Goal: Task Accomplishment & Management: Manage account settings

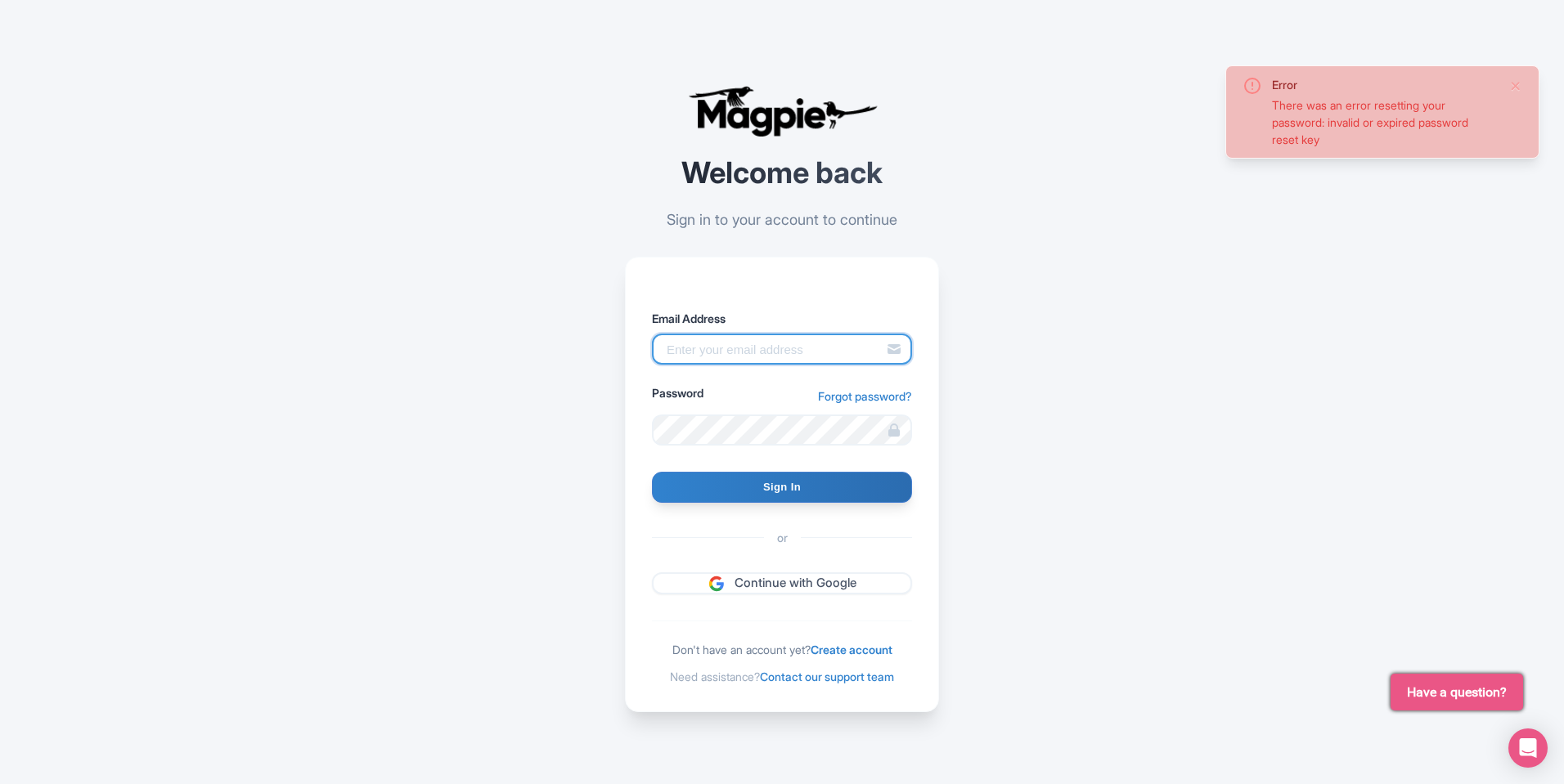
click at [735, 355] on input "Email Address" at bounding box center [782, 349] width 260 height 31
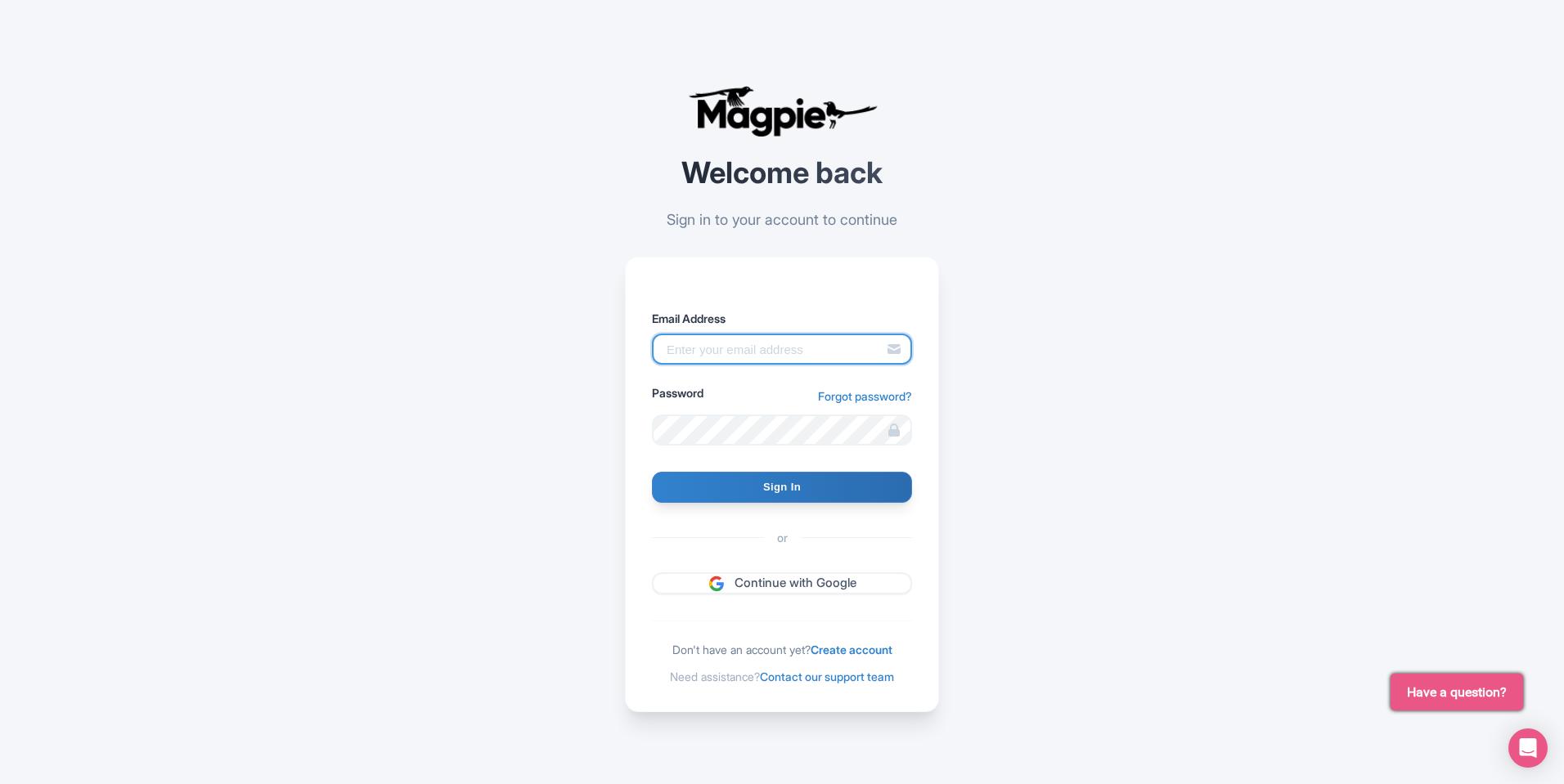
click at [815, 360] on input "Email Address" at bounding box center [782, 349] width 260 height 31
type input "m"
type input "h"
type input "[EMAIL_ADDRESS][DOMAIN_NAME]"
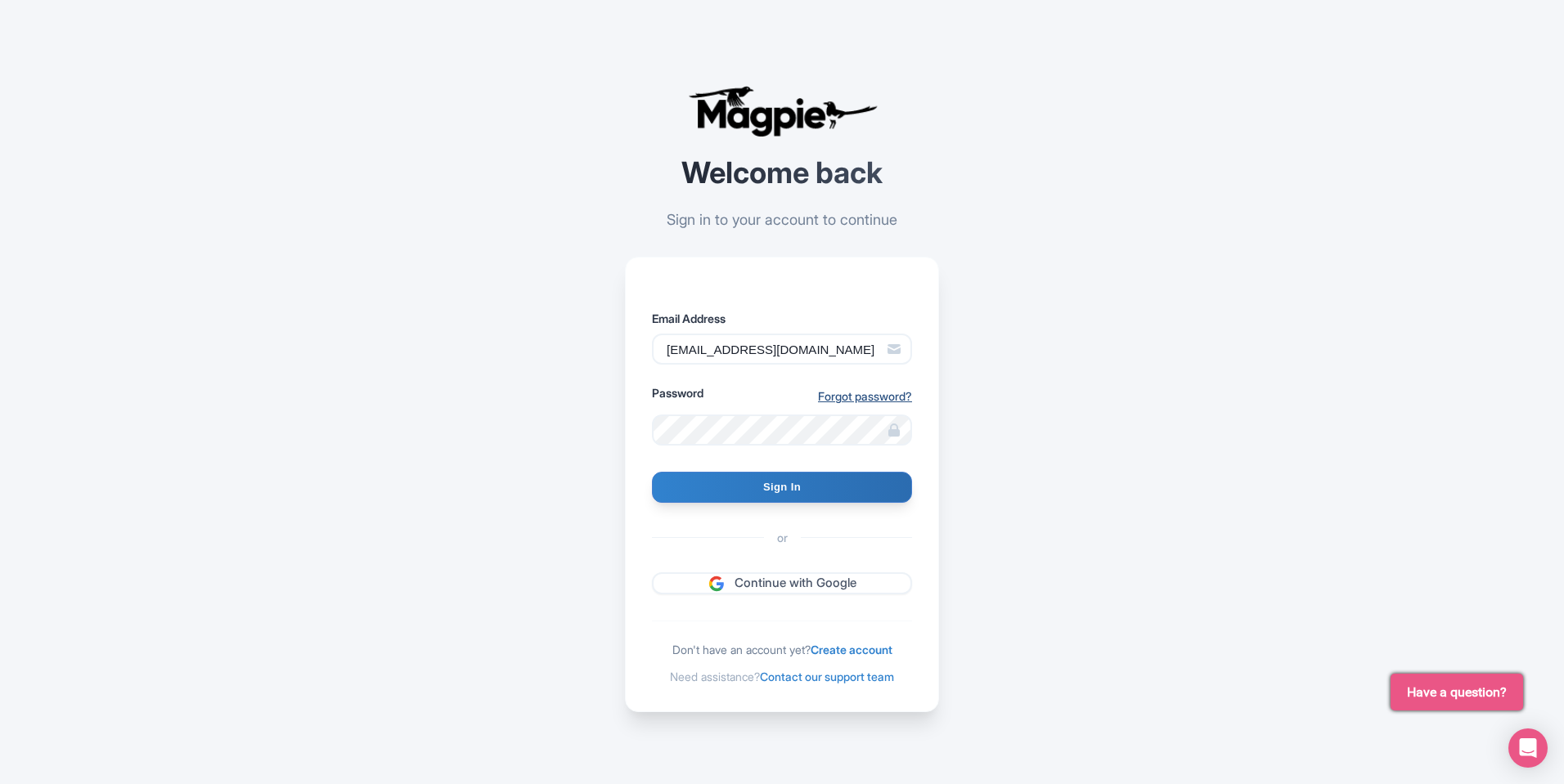
click at [849, 404] on link "Forgot password?" at bounding box center [865, 396] width 94 height 17
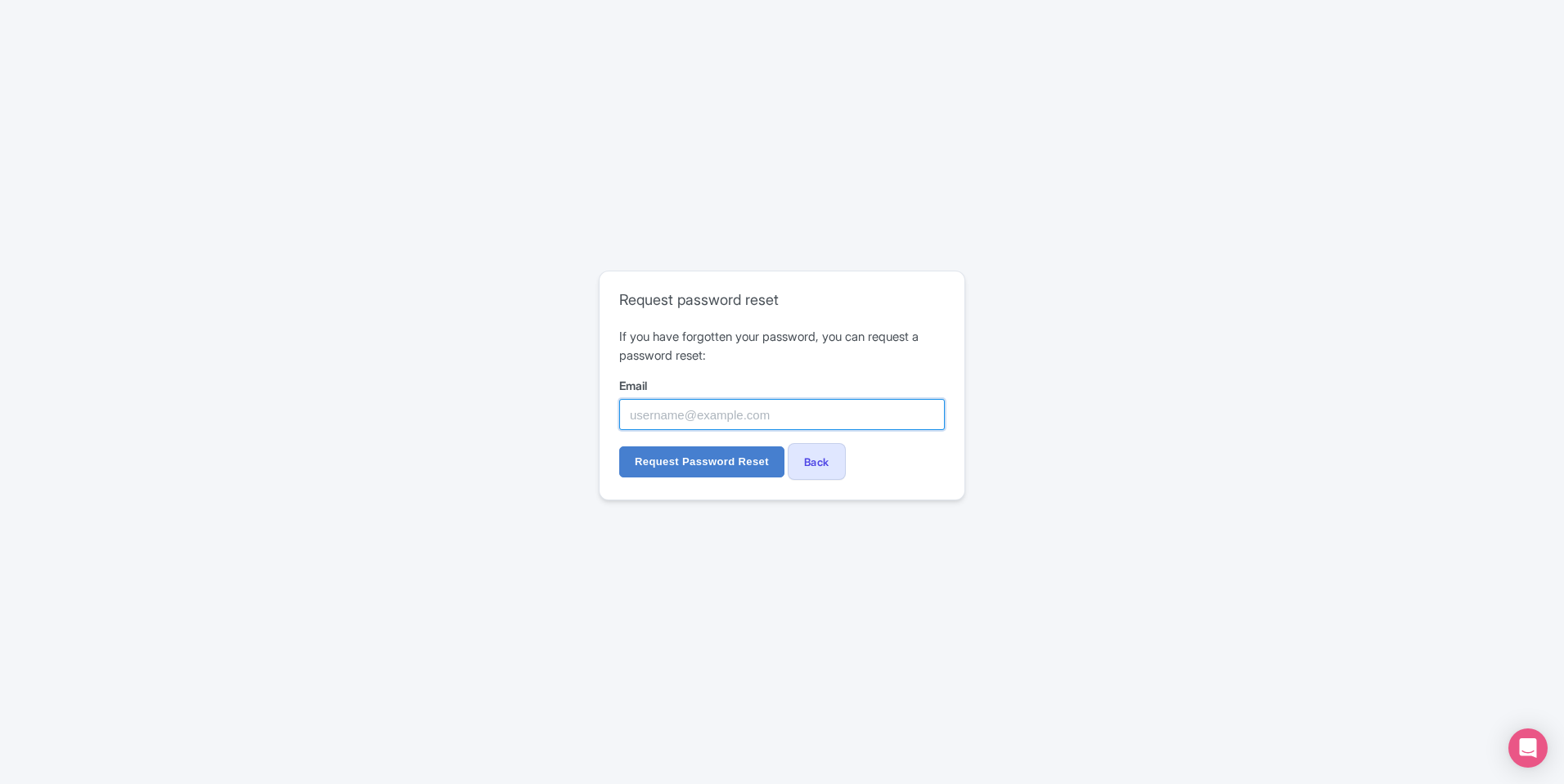
click at [794, 418] on input "Email" at bounding box center [782, 415] width 326 height 31
type input "m"
type input "[EMAIL_ADDRESS][DOMAIN_NAME]"
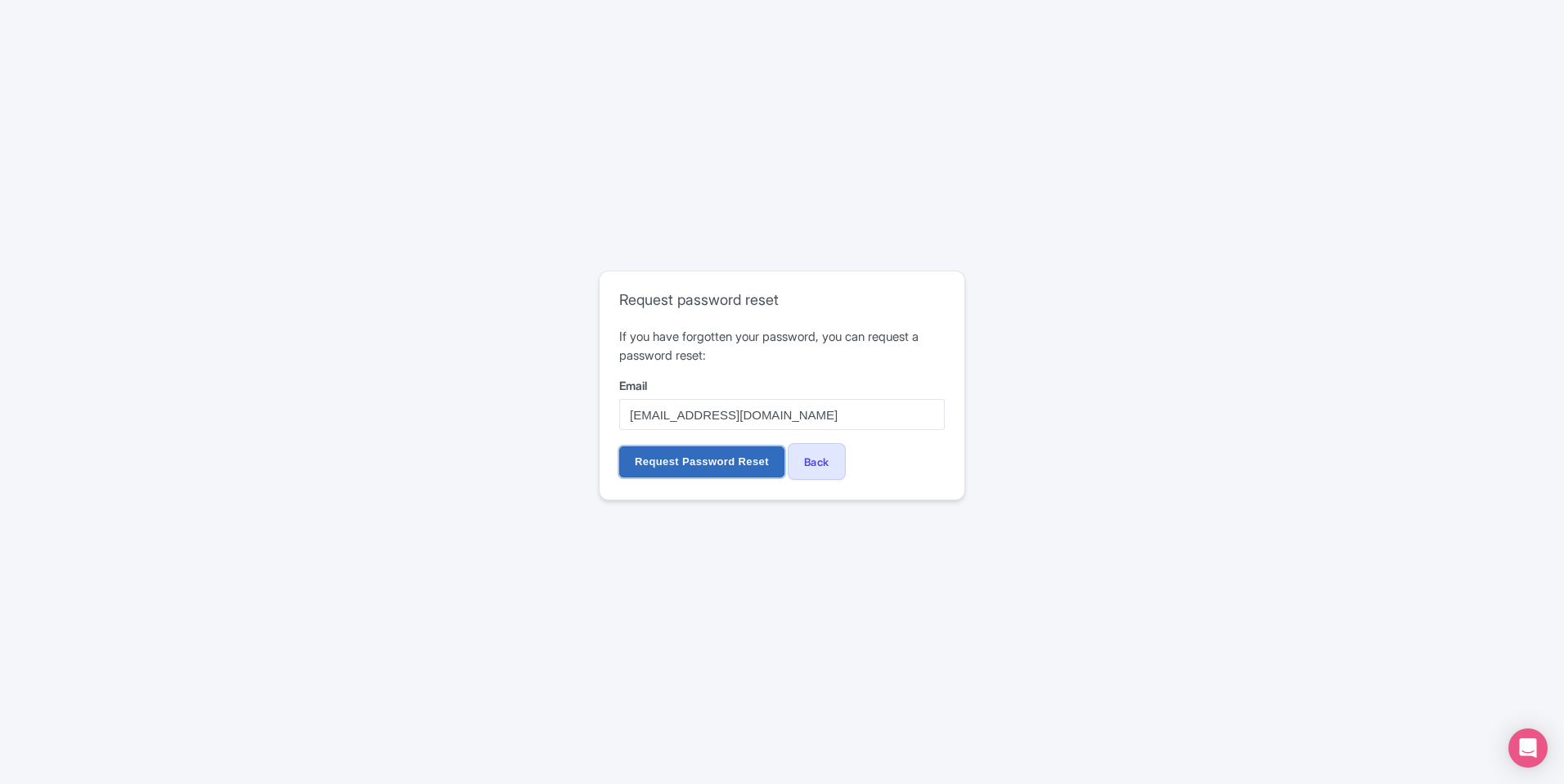
click at [717, 462] on input "Request Password Reset" at bounding box center [701, 462] width 165 height 31
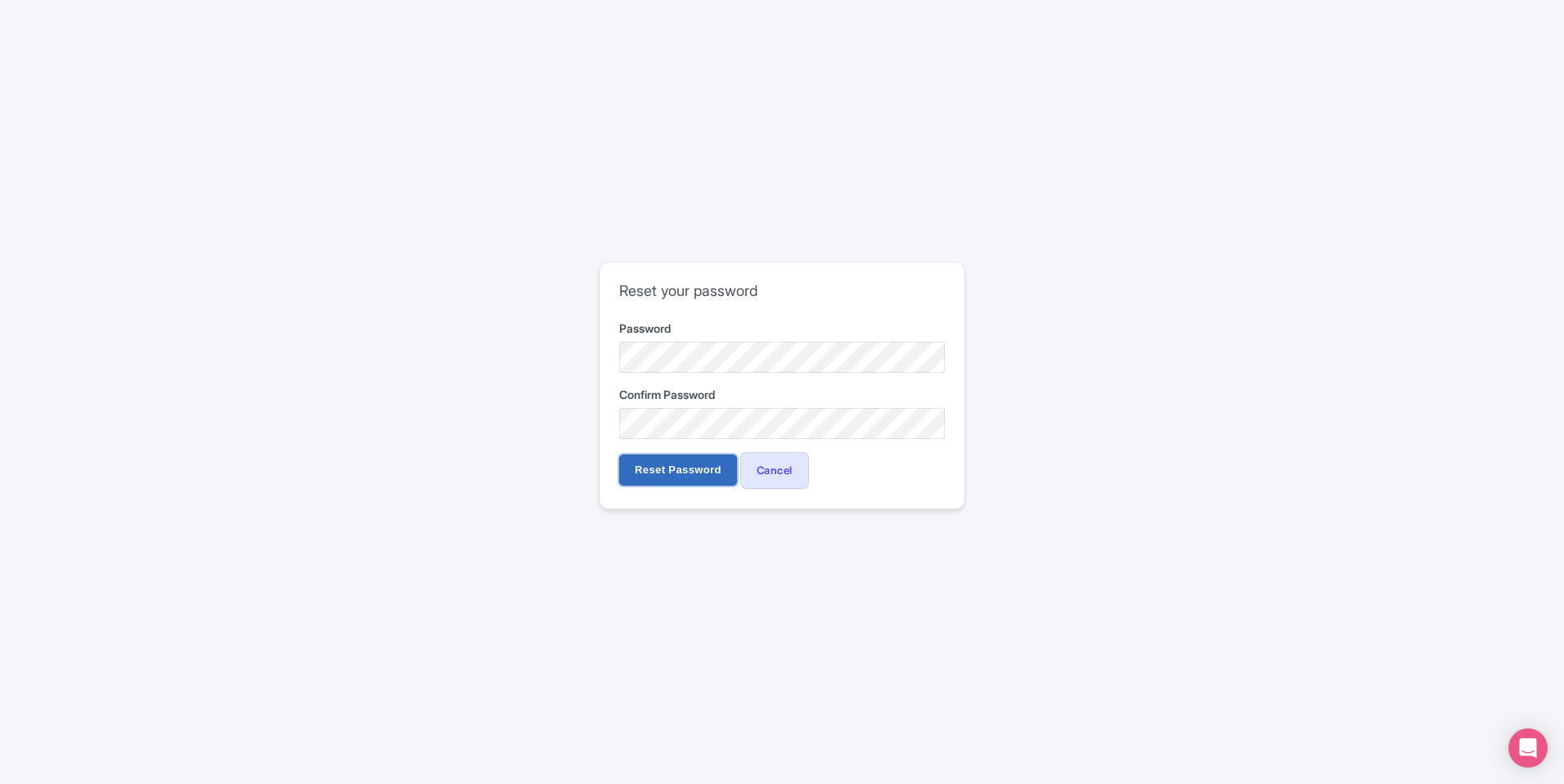
click at [695, 468] on input "Reset Password" at bounding box center [677, 470] width 118 height 31
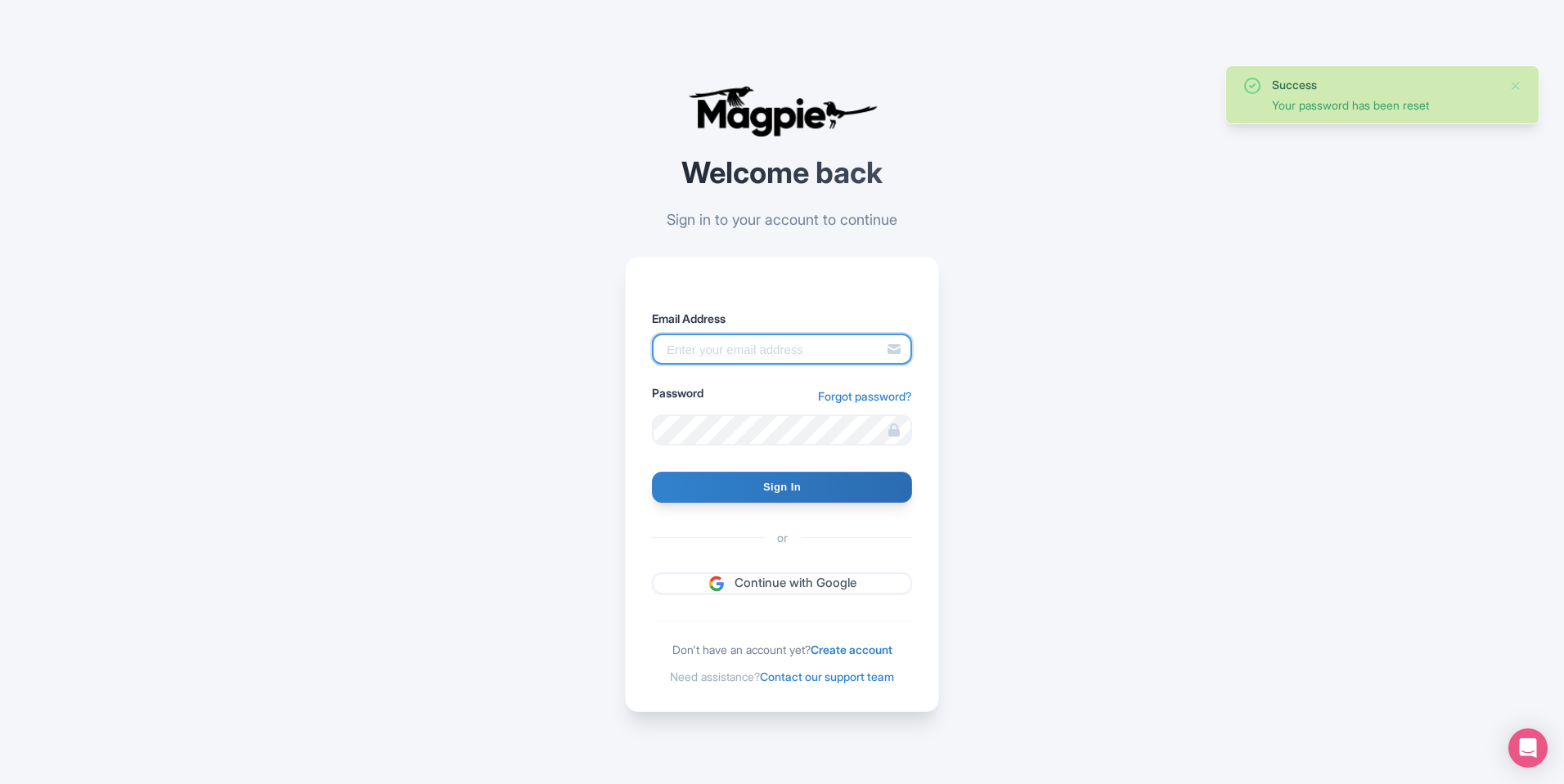
click at [713, 359] on input "Email Address" at bounding box center [782, 349] width 260 height 31
type input "m"
type input "[EMAIL_ADDRESS][DOMAIN_NAME]"
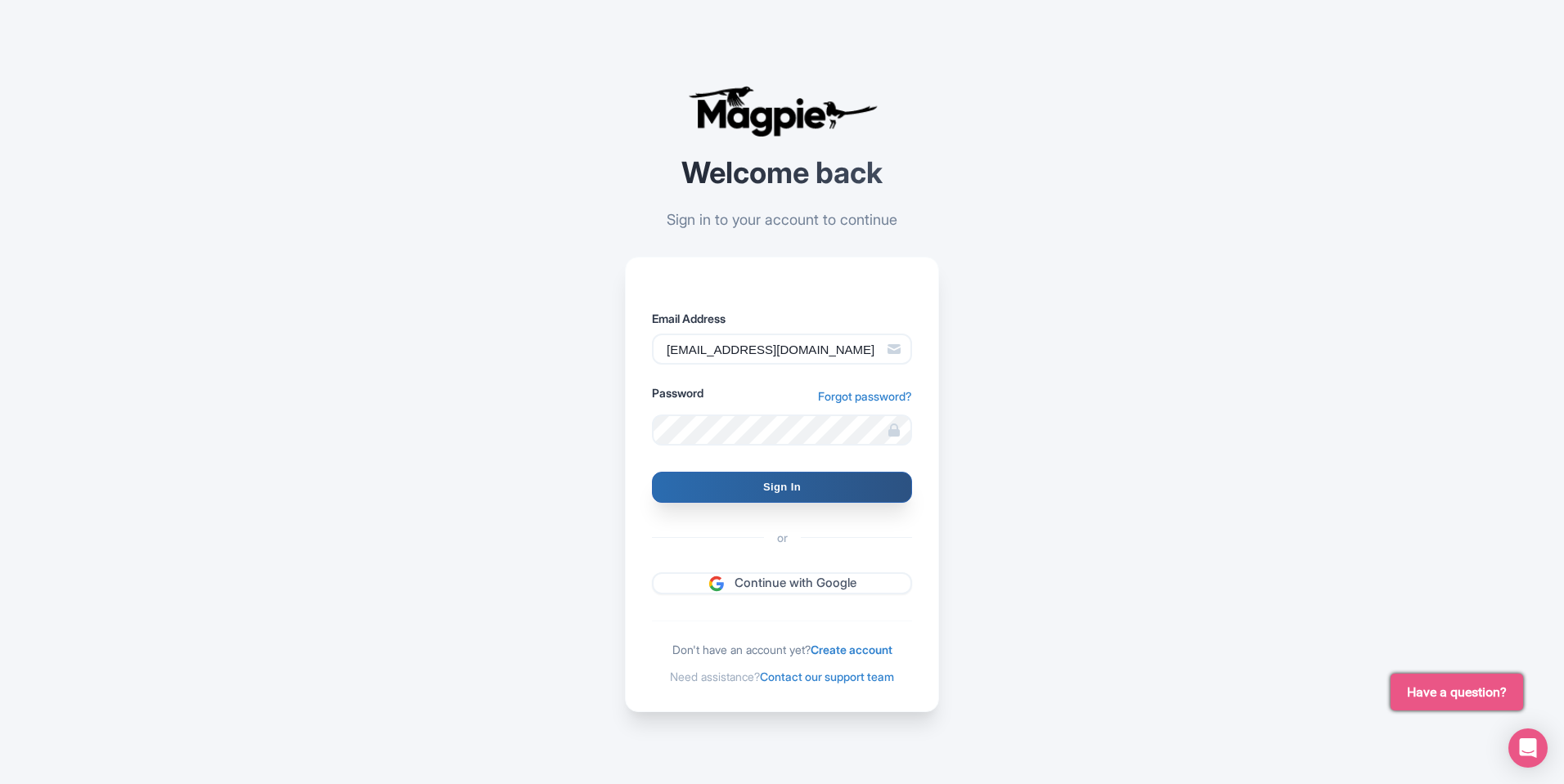
click at [744, 482] on input "Sign In" at bounding box center [782, 487] width 260 height 31
type input "Signing in..."
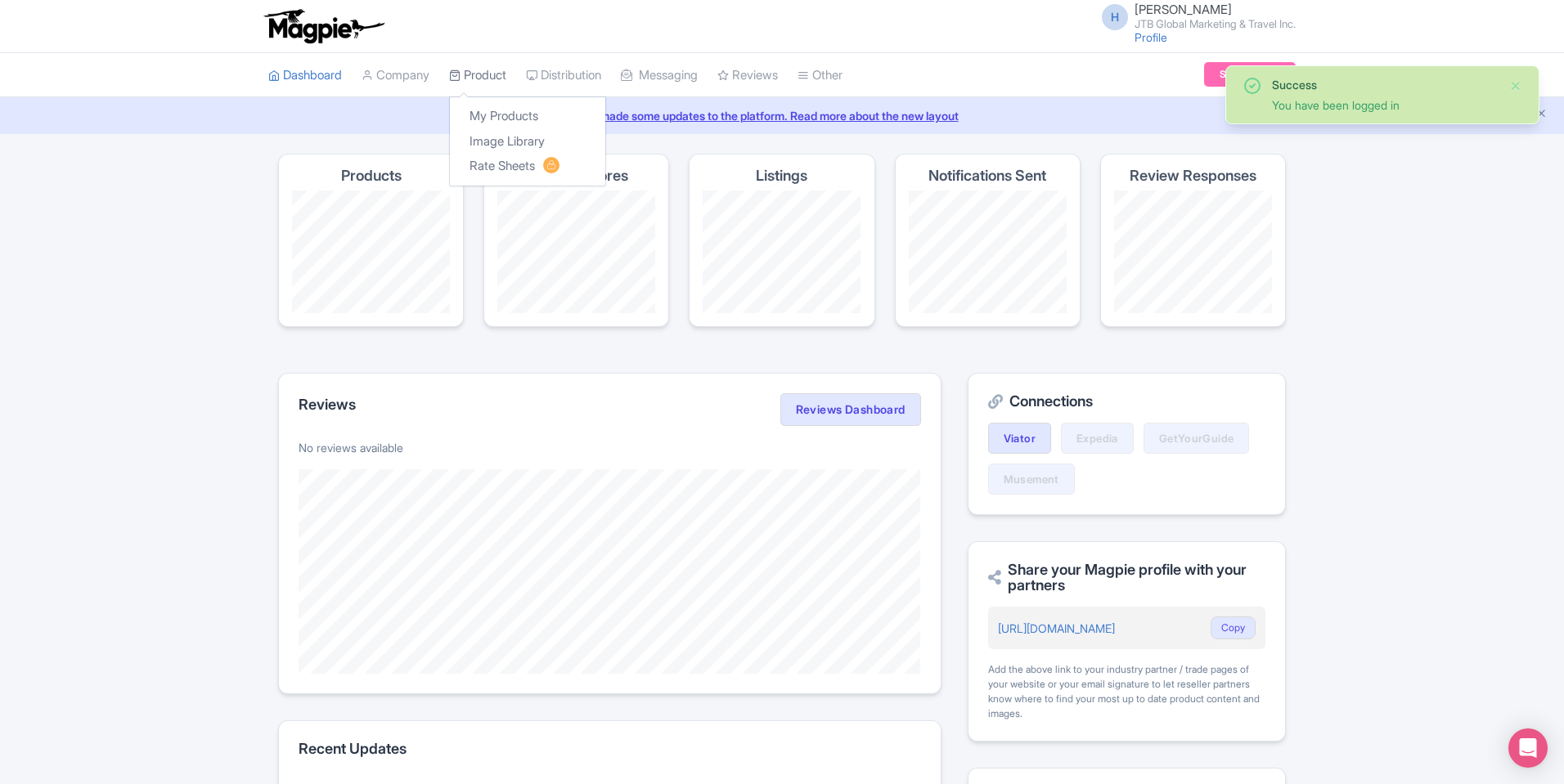
click at [458, 78] on icon at bounding box center [454, 75] width 12 height 12
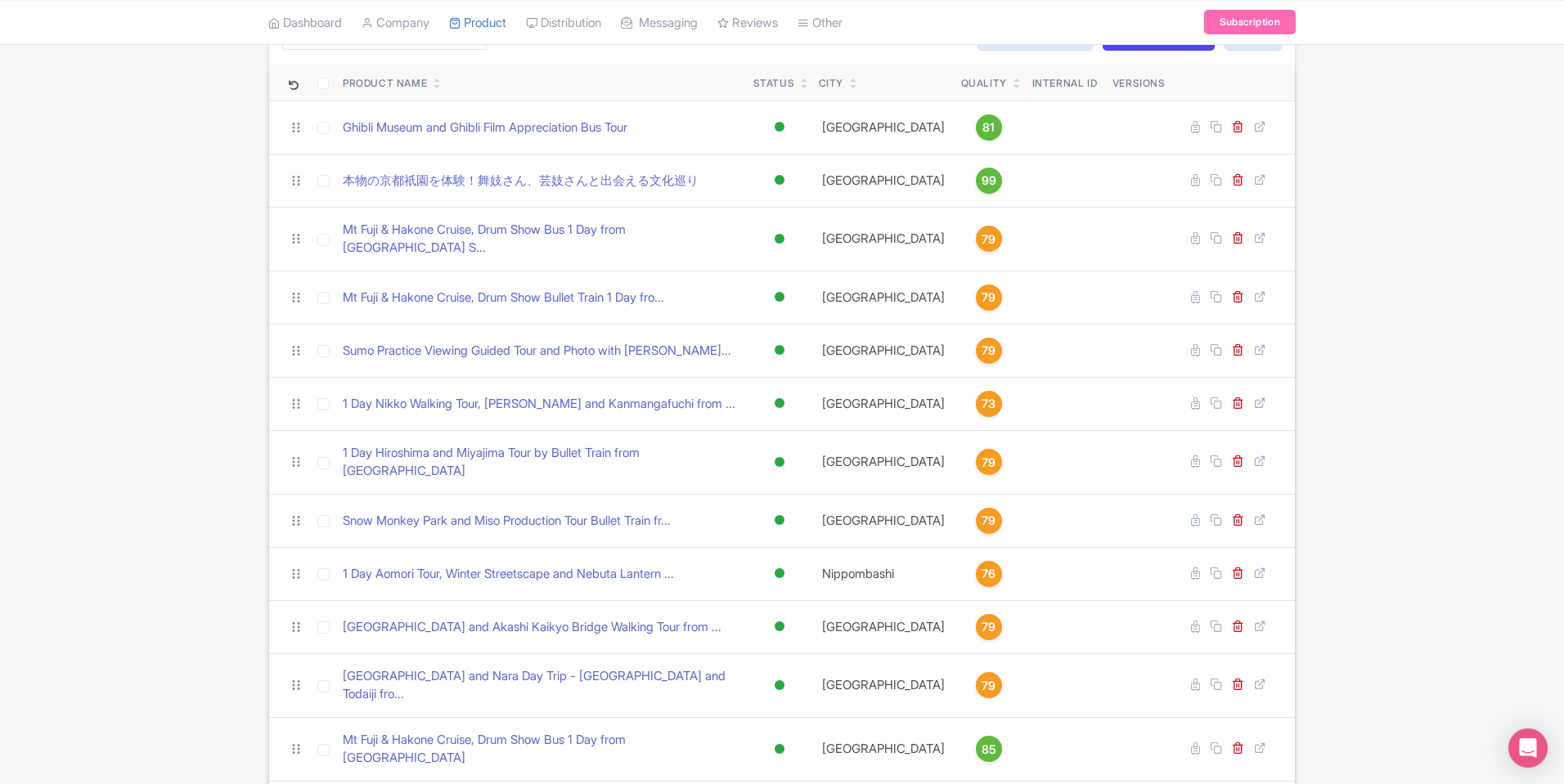
scroll to position [706, 0]
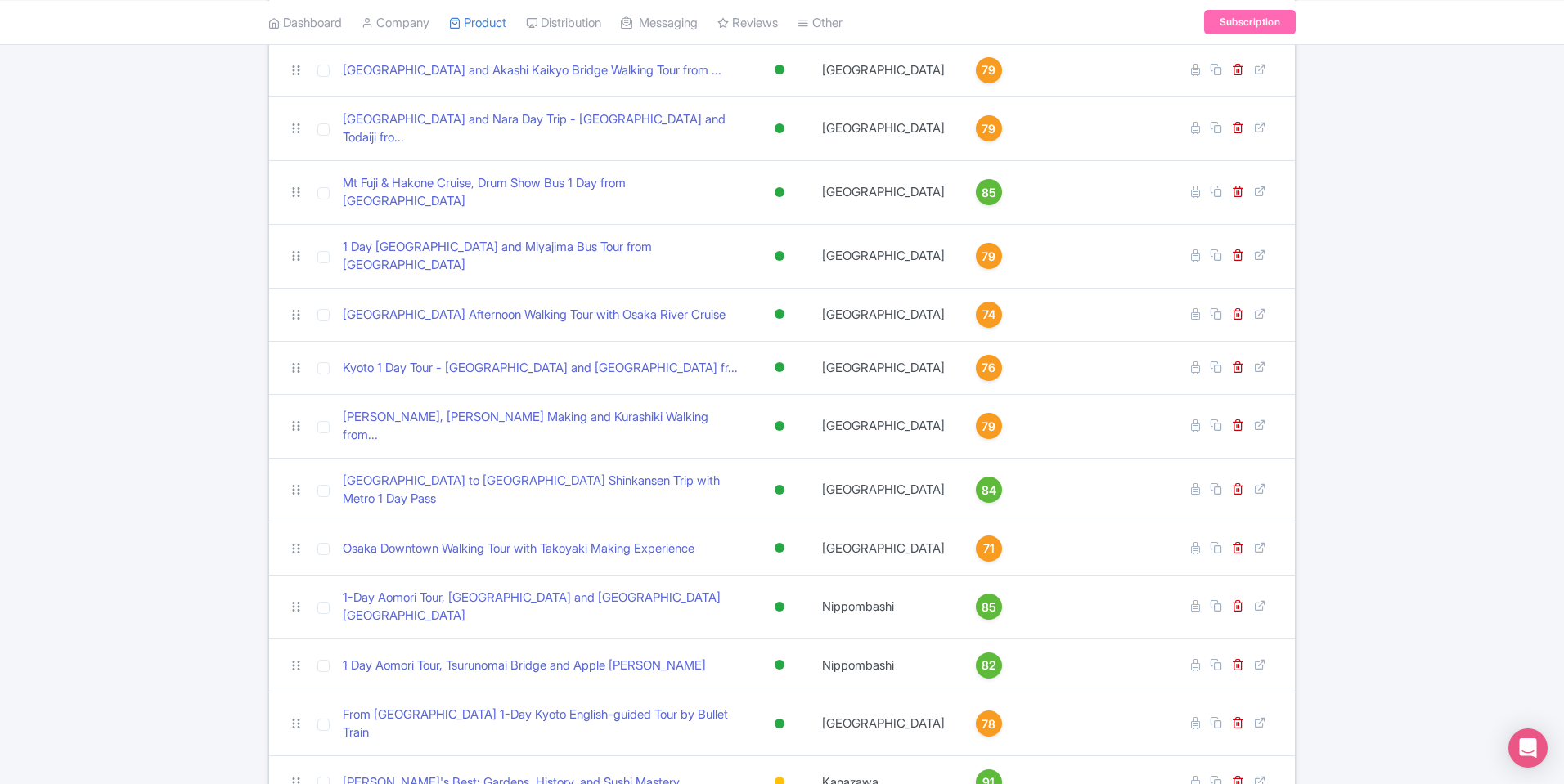
drag, startPoint x: 1452, startPoint y: 264, endPoint x: 1164, endPoint y: 783, distance: 593.6
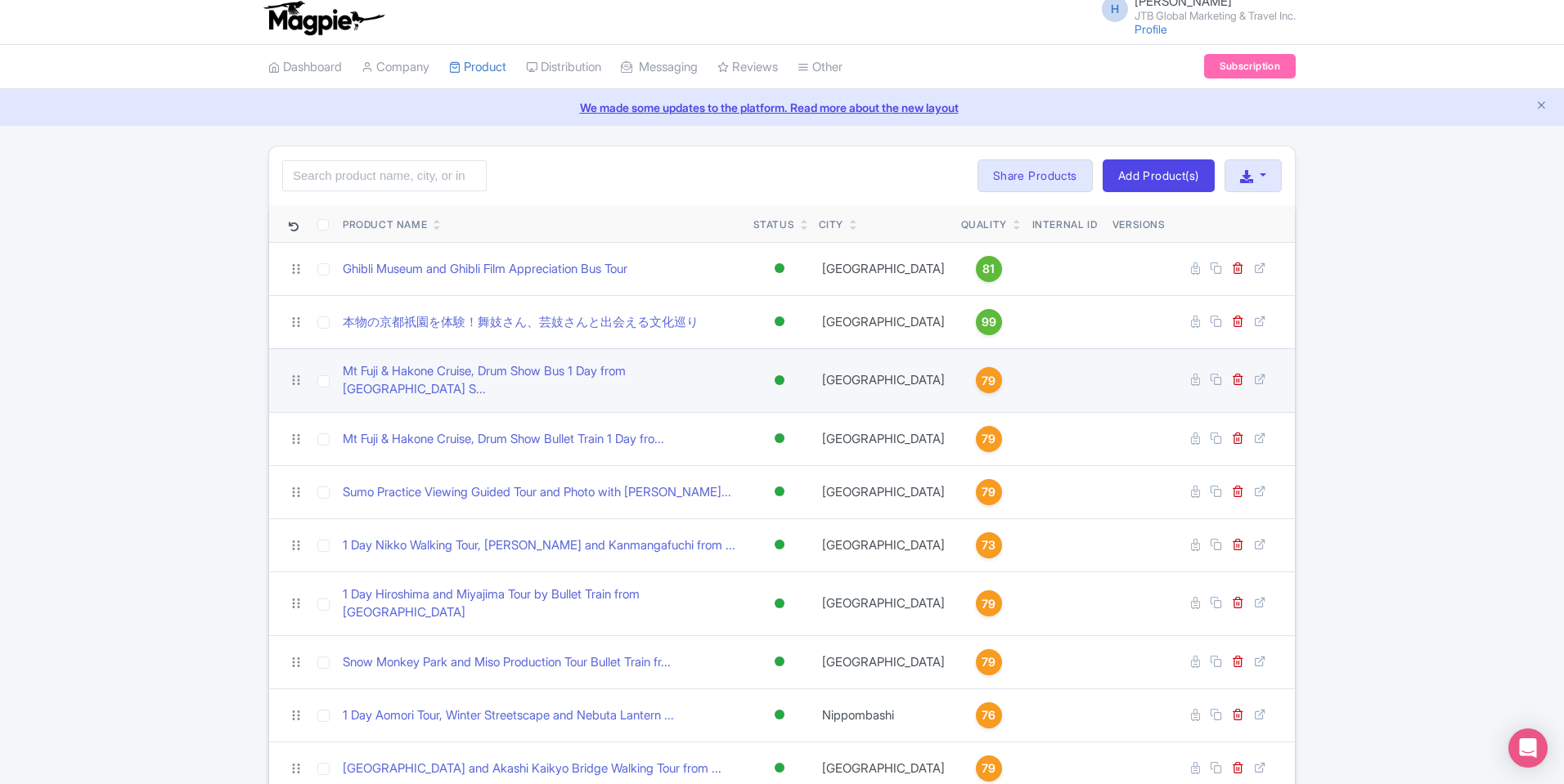
scroll to position [0, 0]
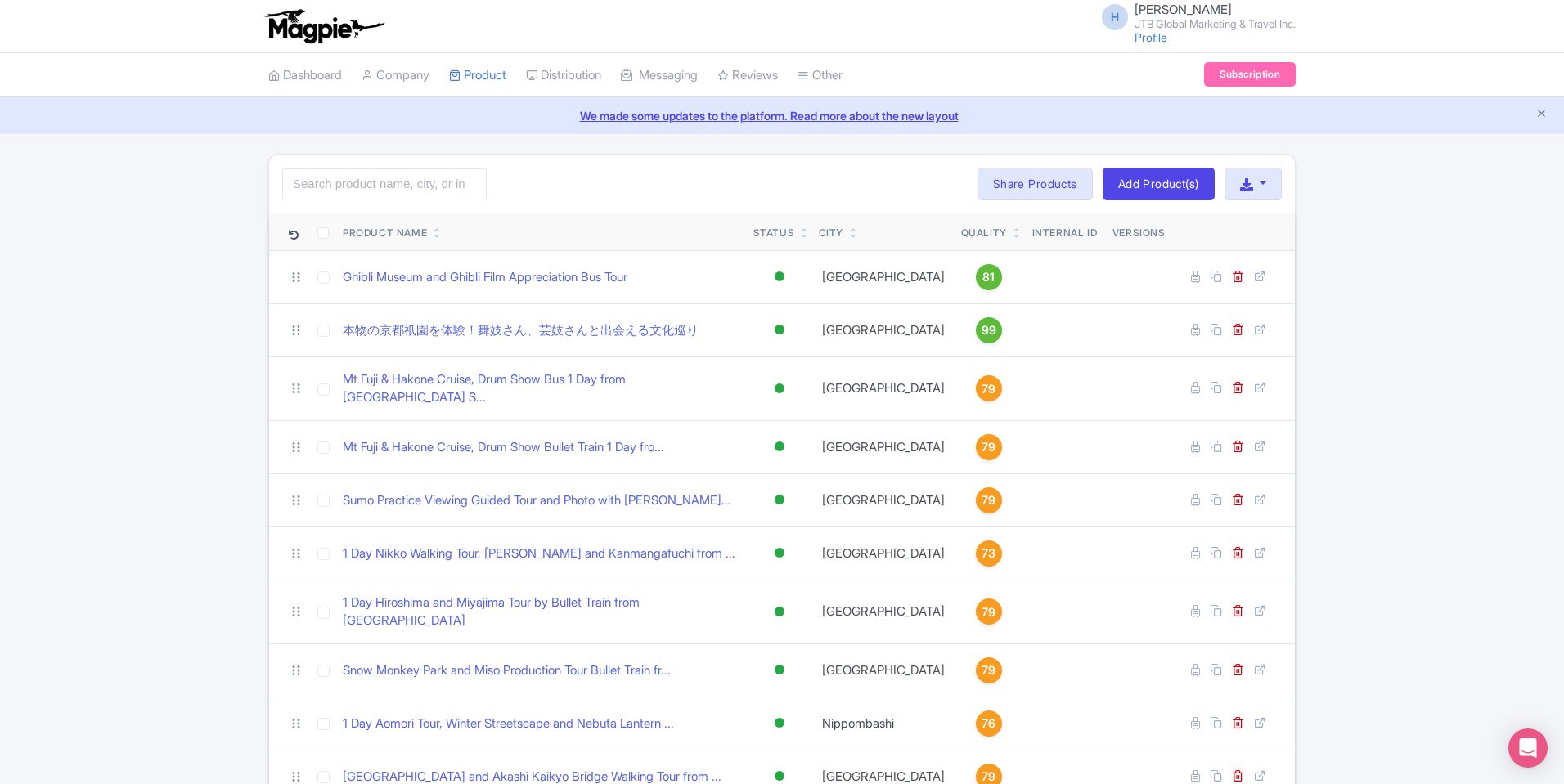
click at [1139, 17] on span "[PERSON_NAME]" at bounding box center [1183, 9] width 97 height 16
click at [1181, 87] on link "Users" at bounding box center [1217, 78] width 155 height 26
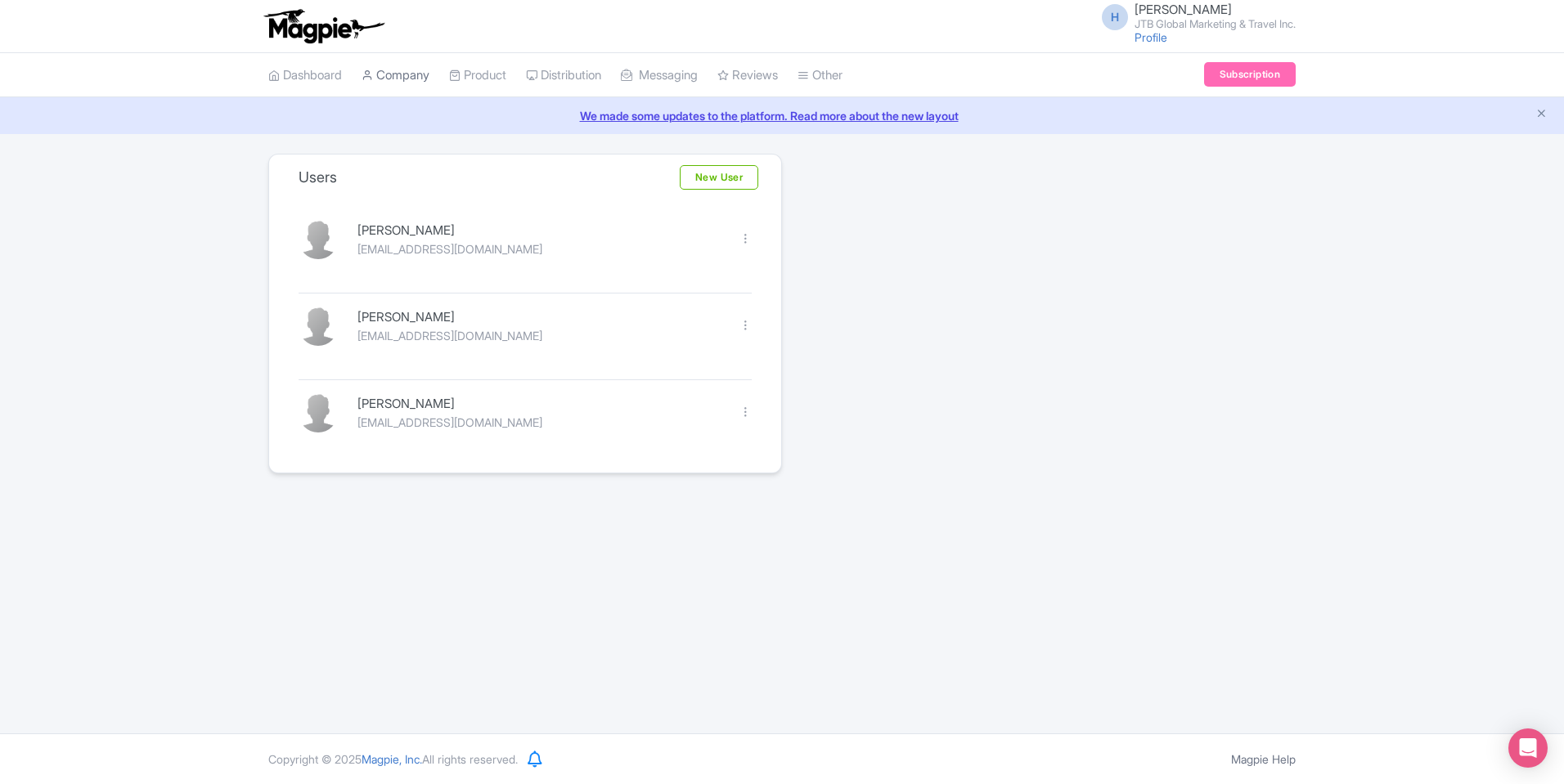
click at [392, 86] on link "Company" at bounding box center [396, 75] width 68 height 45
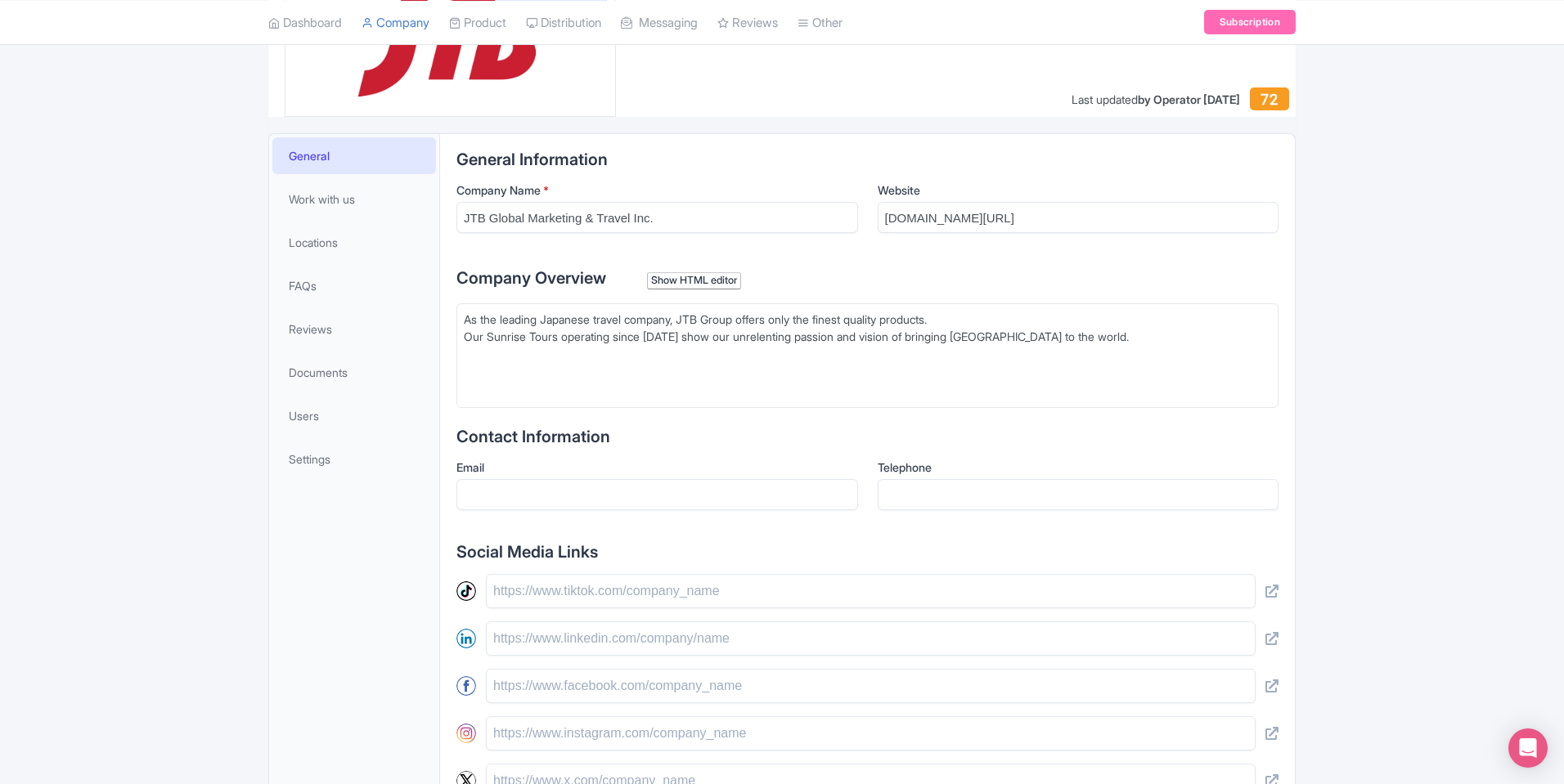
scroll to position [245, 0]
click at [329, 207] on span "Work with us" at bounding box center [321, 200] width 66 height 17
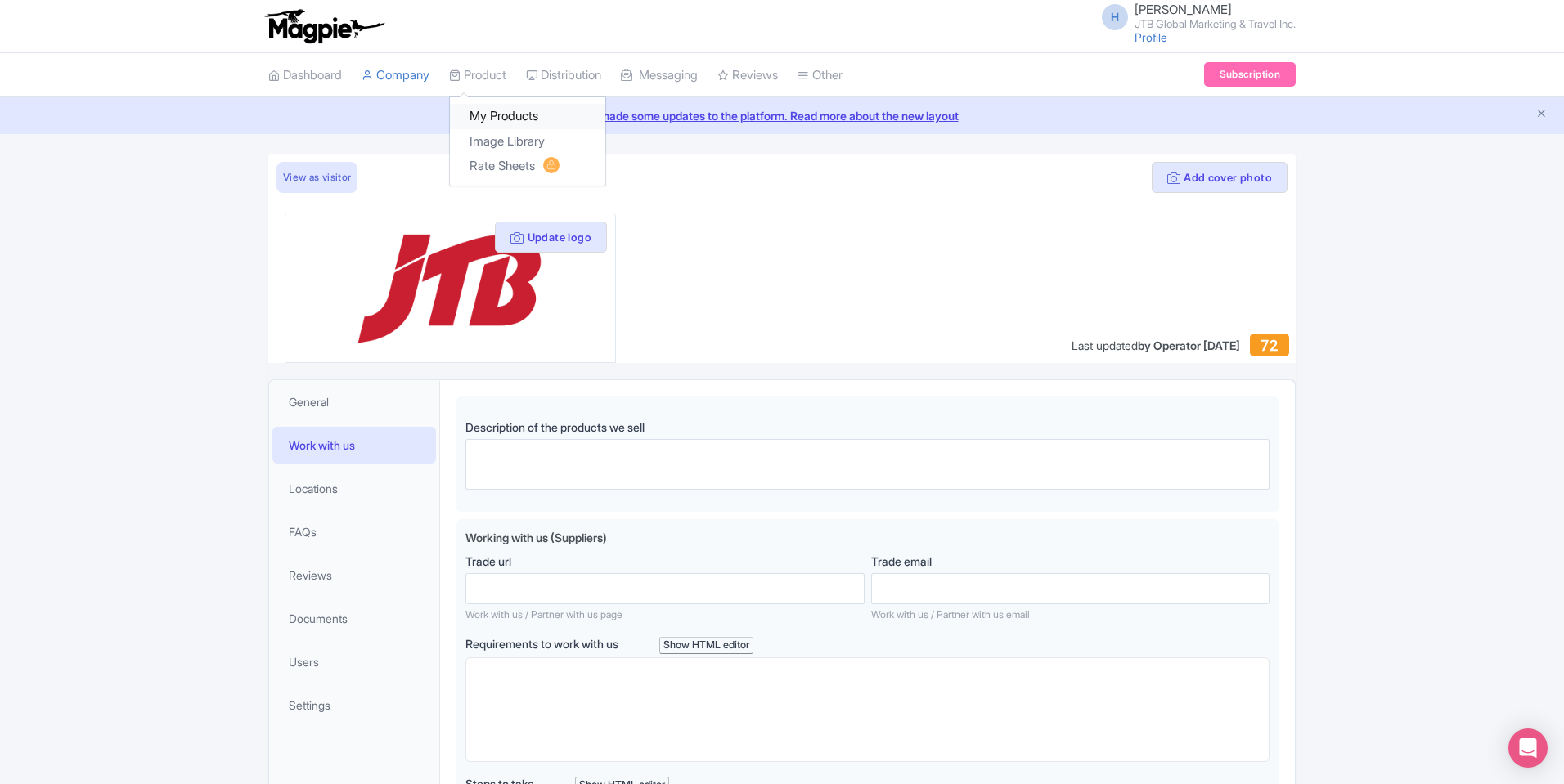
click at [504, 113] on link "My Products" at bounding box center [527, 116] width 155 height 26
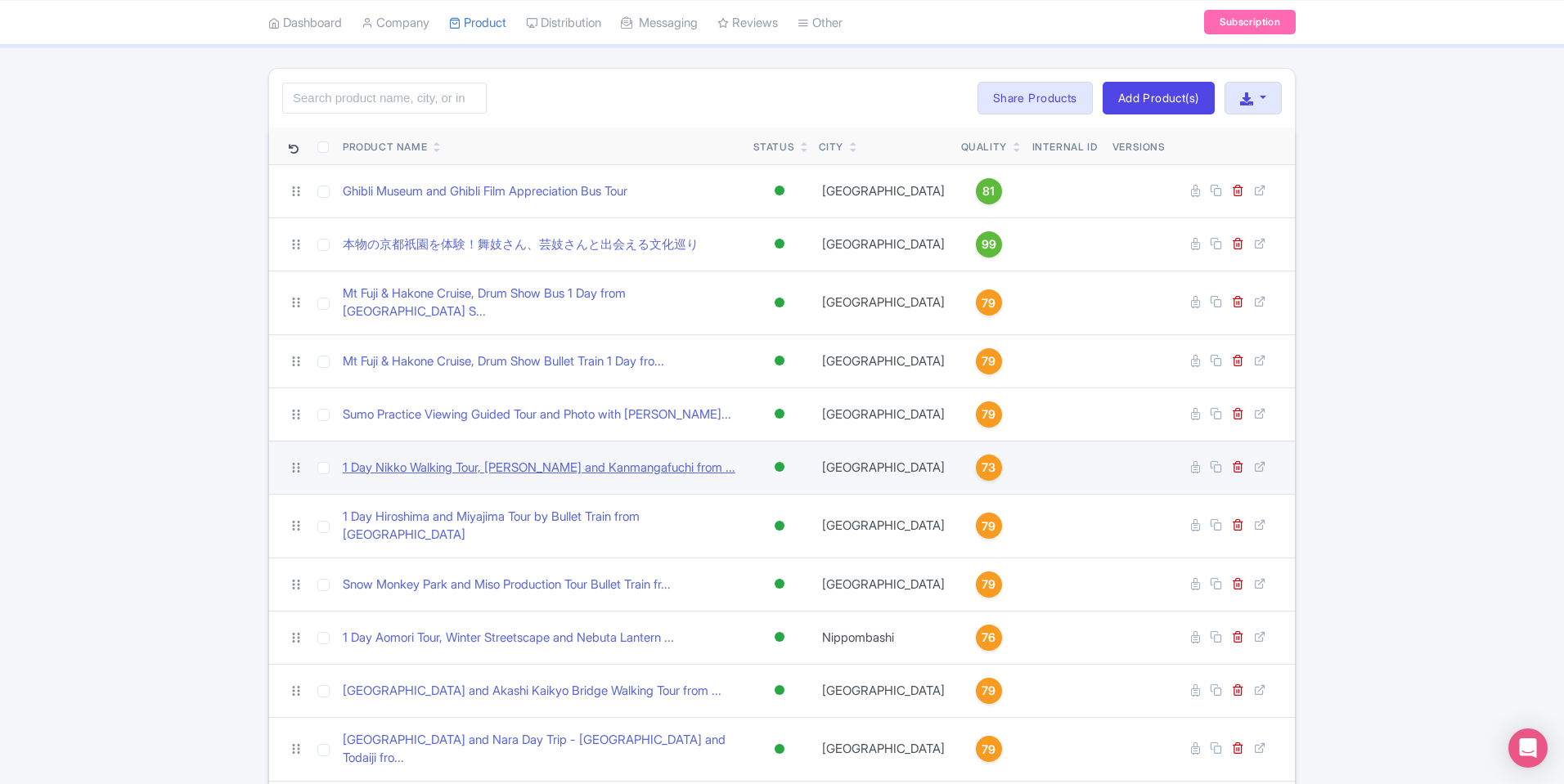
scroll to position [82, 0]
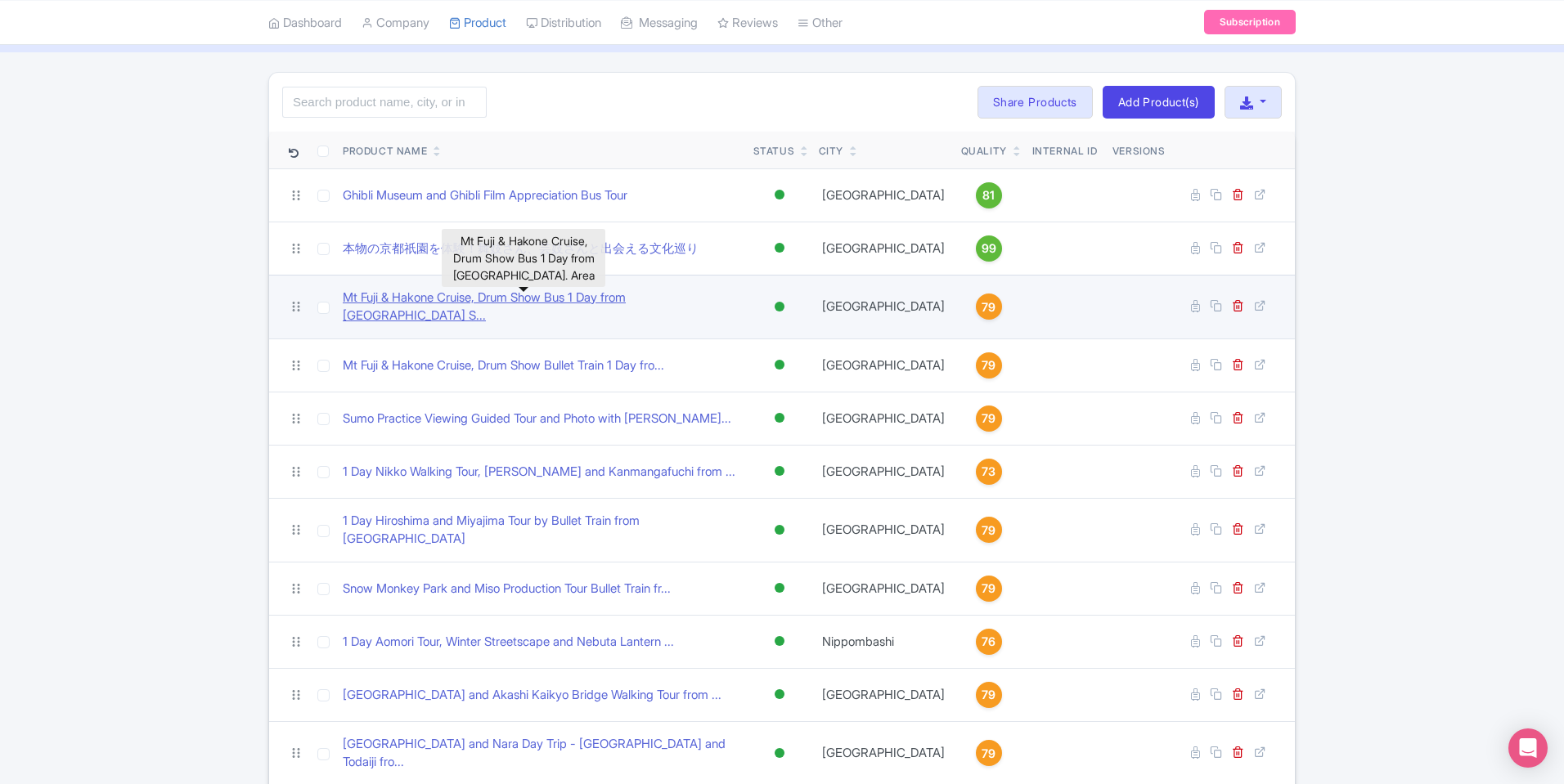
click at [439, 307] on link "Mt Fuji & Hakone Cruise, Drum Show Bus 1 Day from Tokyo S..." at bounding box center [541, 306] width 397 height 37
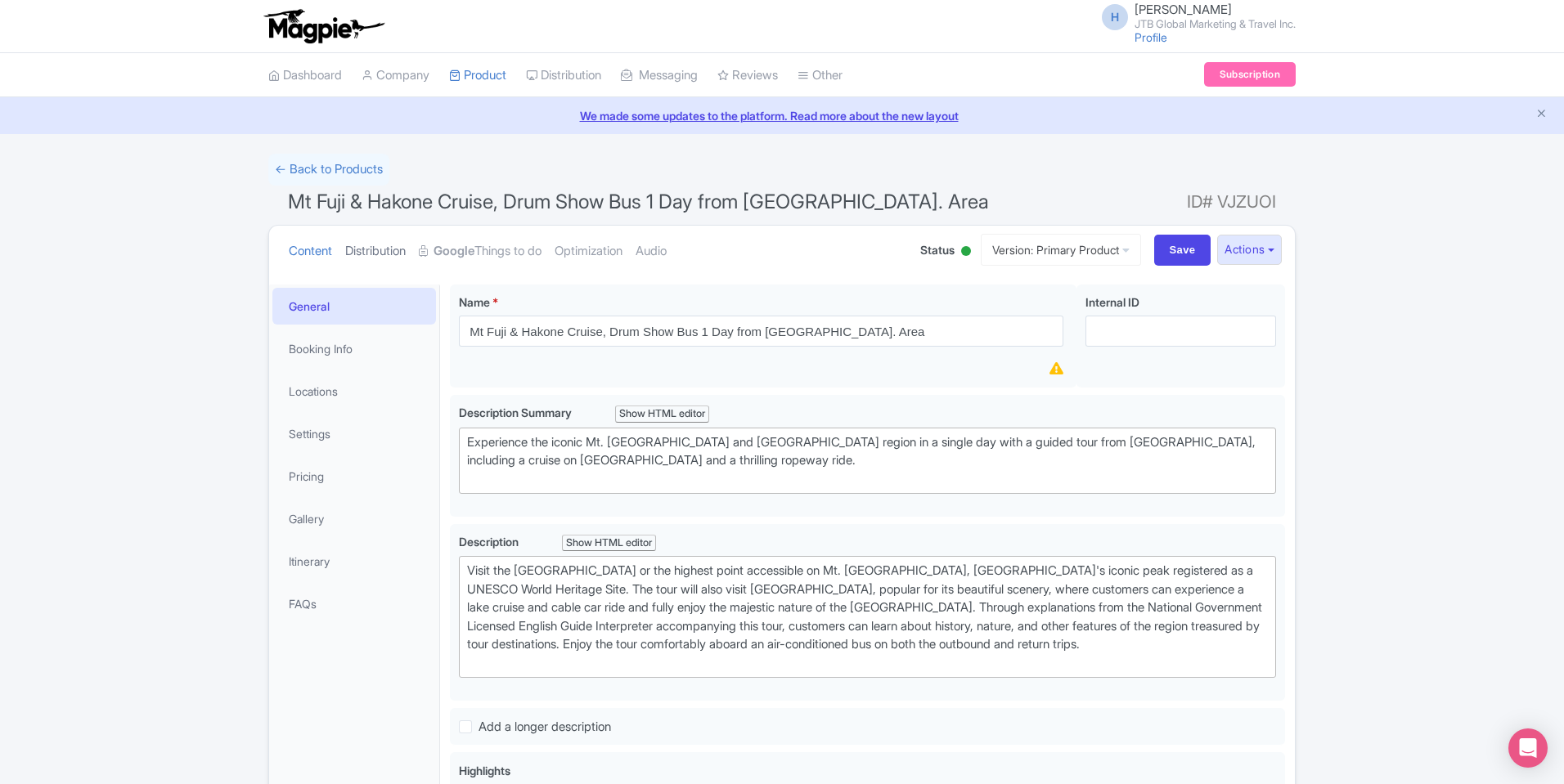
drag, startPoint x: 415, startPoint y: 647, endPoint x: 396, endPoint y: 249, distance: 398.5
click at [364, 362] on link "Booking Info" at bounding box center [354, 349] width 164 height 37
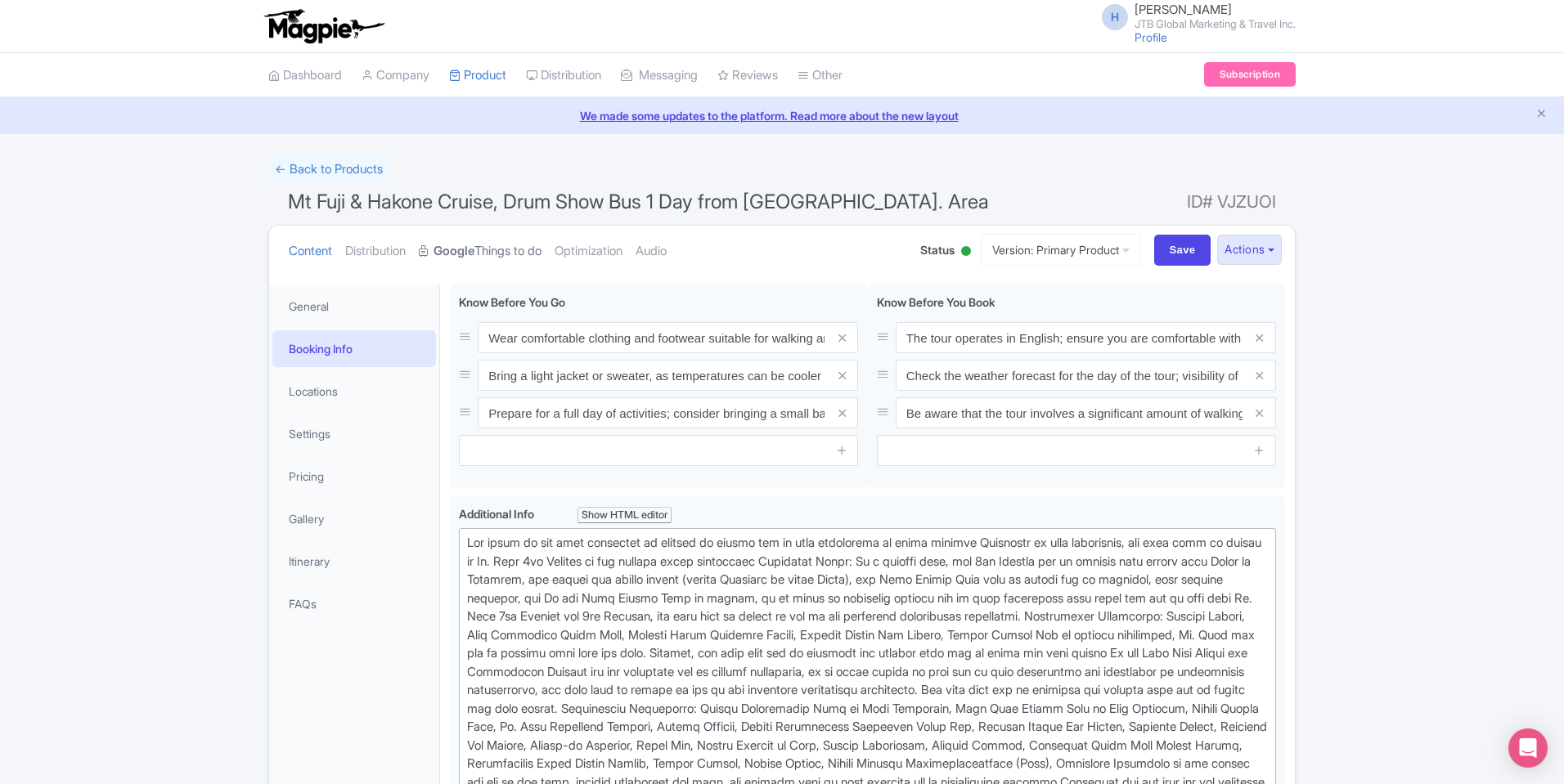
click at [463, 259] on strong "Google" at bounding box center [454, 251] width 40 height 19
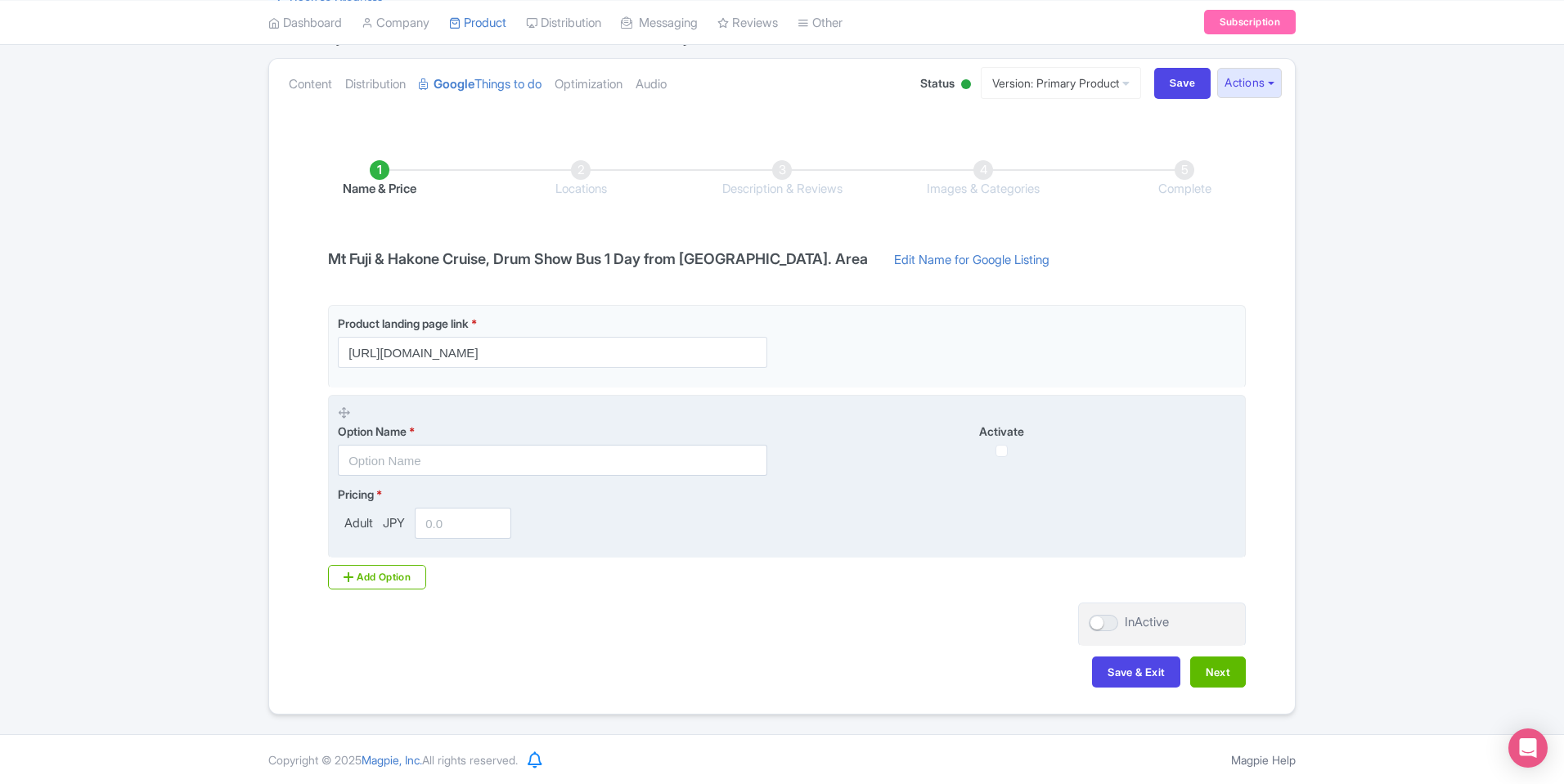
scroll to position [168, 0]
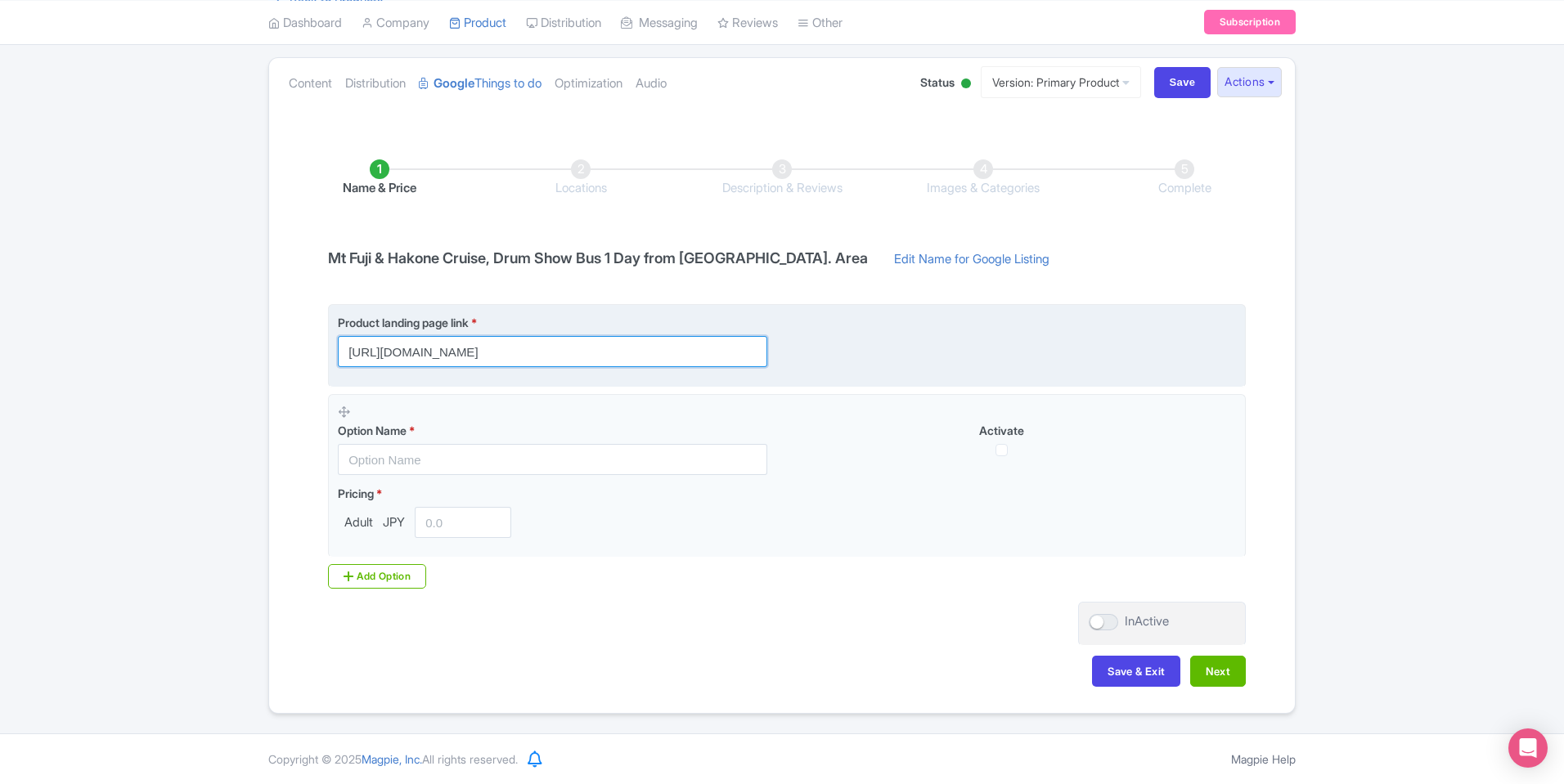
click at [477, 358] on input "[URL][DOMAIN_NAME]" at bounding box center [553, 352] width 430 height 31
drag, startPoint x: 449, startPoint y: 354, endPoint x: 817, endPoint y: 363, distance: 368.1
click at [795, 360] on div "Product landing page link * [URL][DOMAIN_NAME]" at bounding box center [787, 340] width 898 height 53
click at [861, 366] on div "Product landing page link * [URL][DOMAIN_NAME]" at bounding box center [787, 340] width 898 height 53
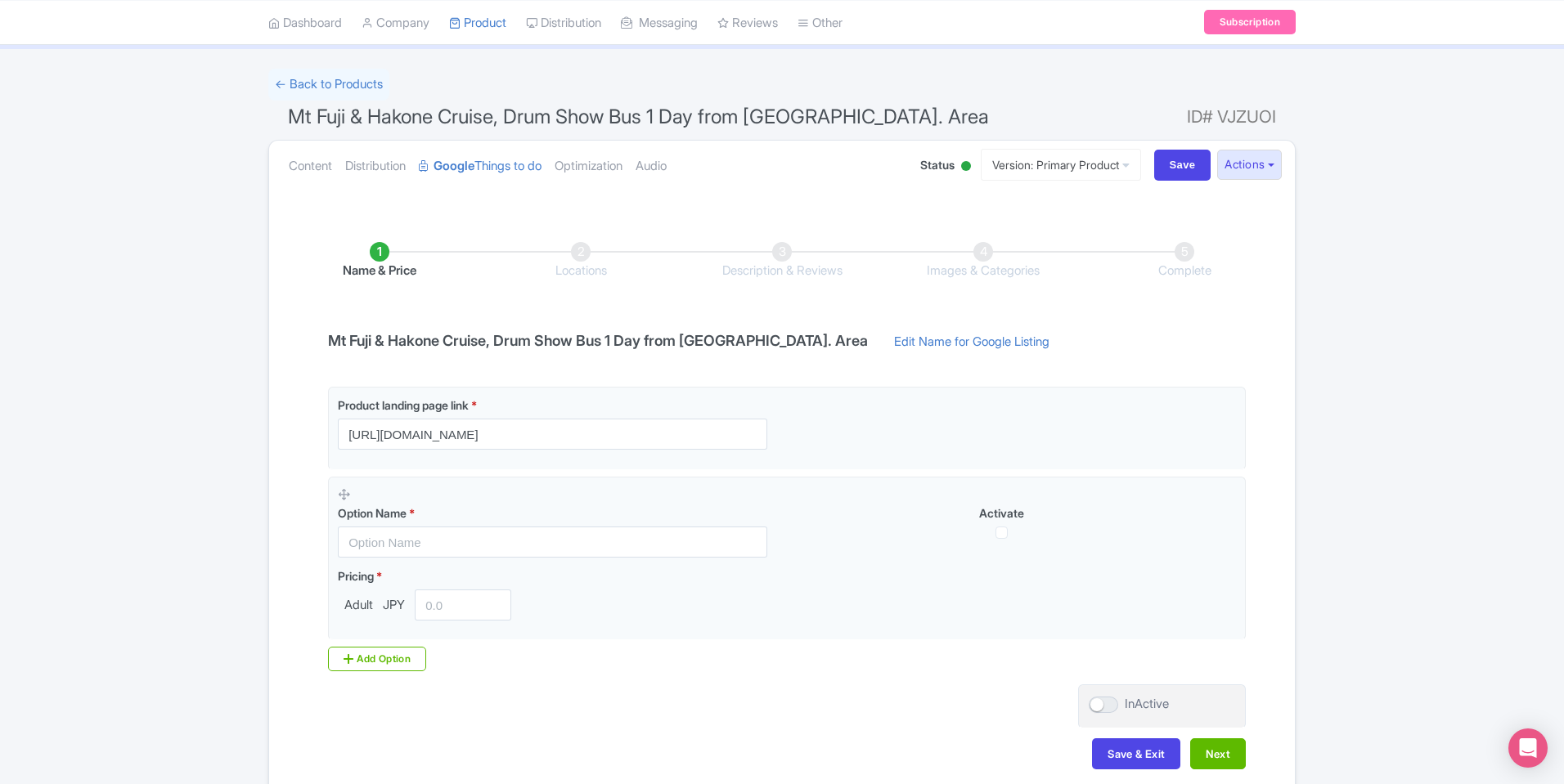
scroll to position [0, 0]
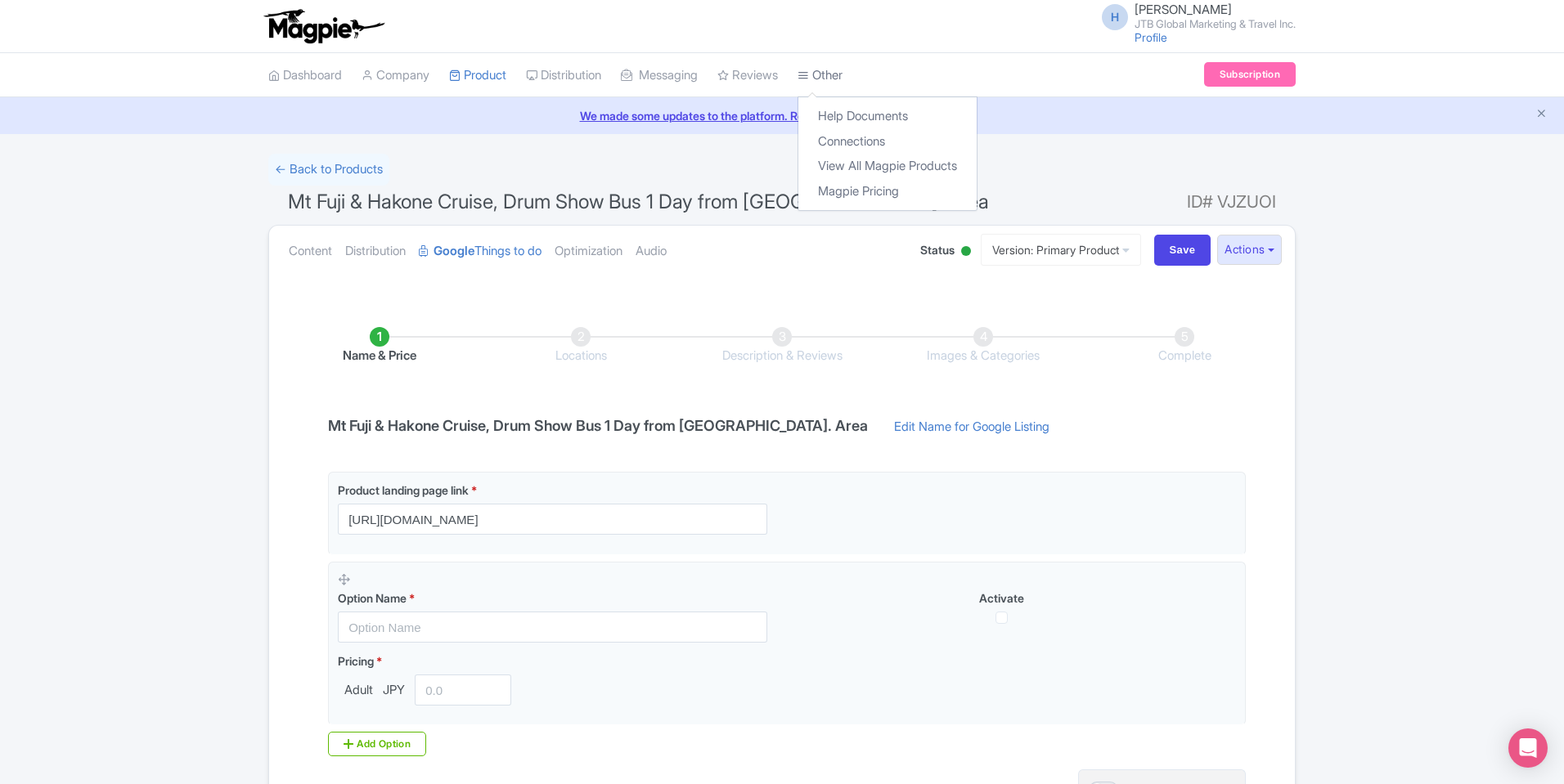
click at [830, 78] on link "Other" at bounding box center [820, 75] width 45 height 45
click at [836, 111] on link "Help Documents" at bounding box center [887, 116] width 178 height 26
